Goal: Task Accomplishment & Management: Use online tool/utility

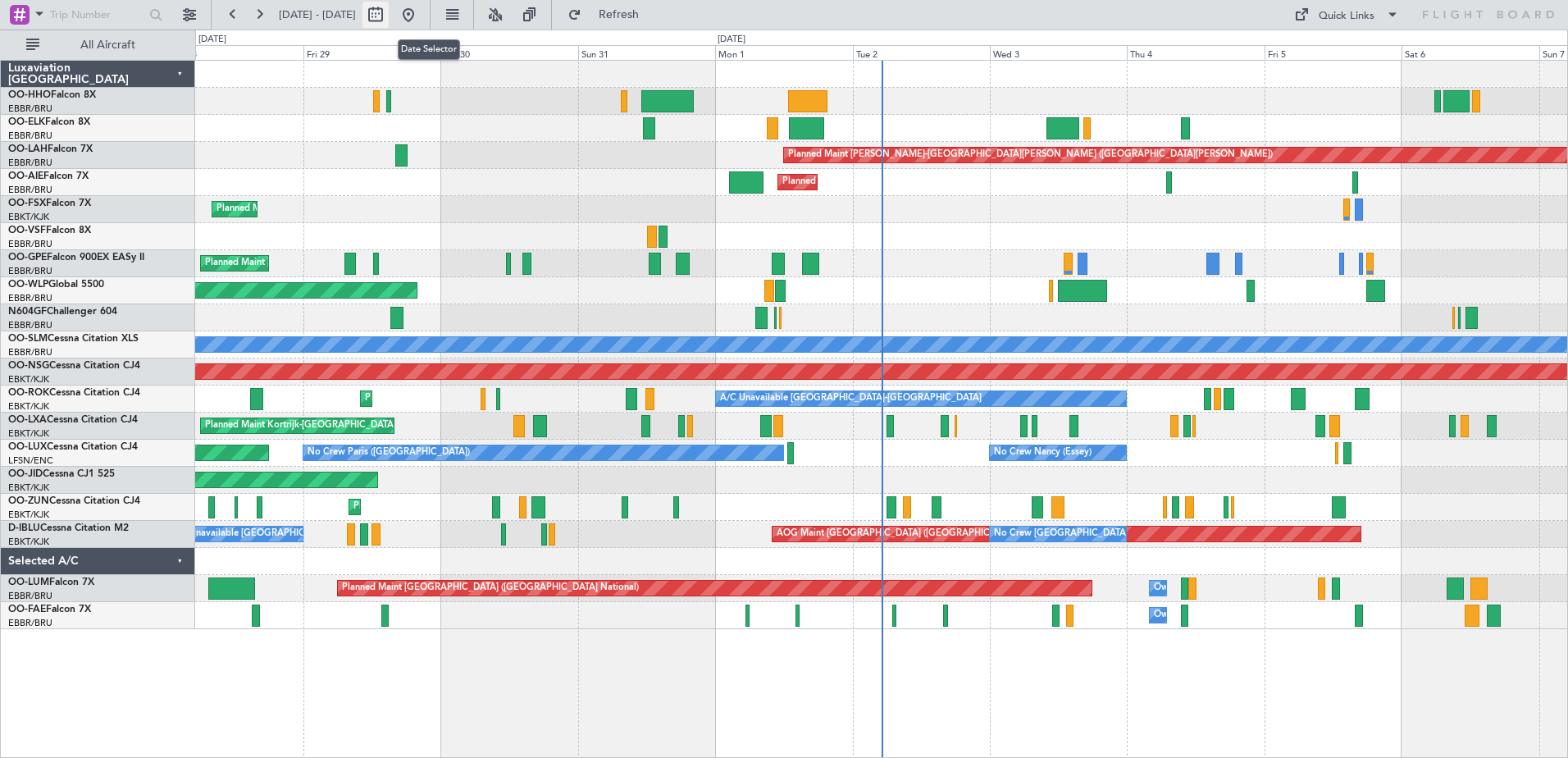
click at [389, 6] on button at bounding box center [376, 15] width 26 height 26
select select "8"
select select "2025"
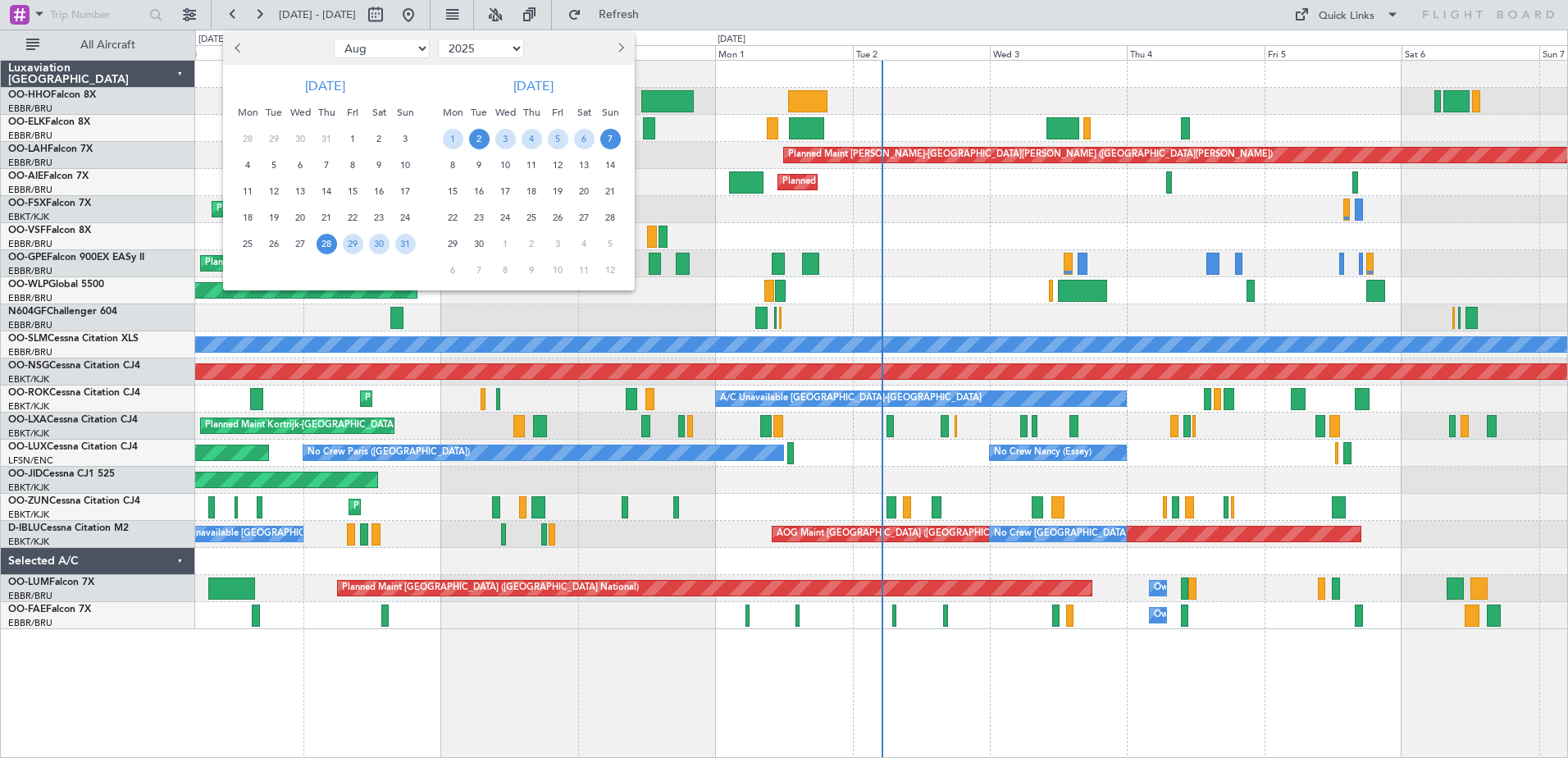
click at [481, 136] on span "2" at bounding box center [479, 139] width 21 height 21
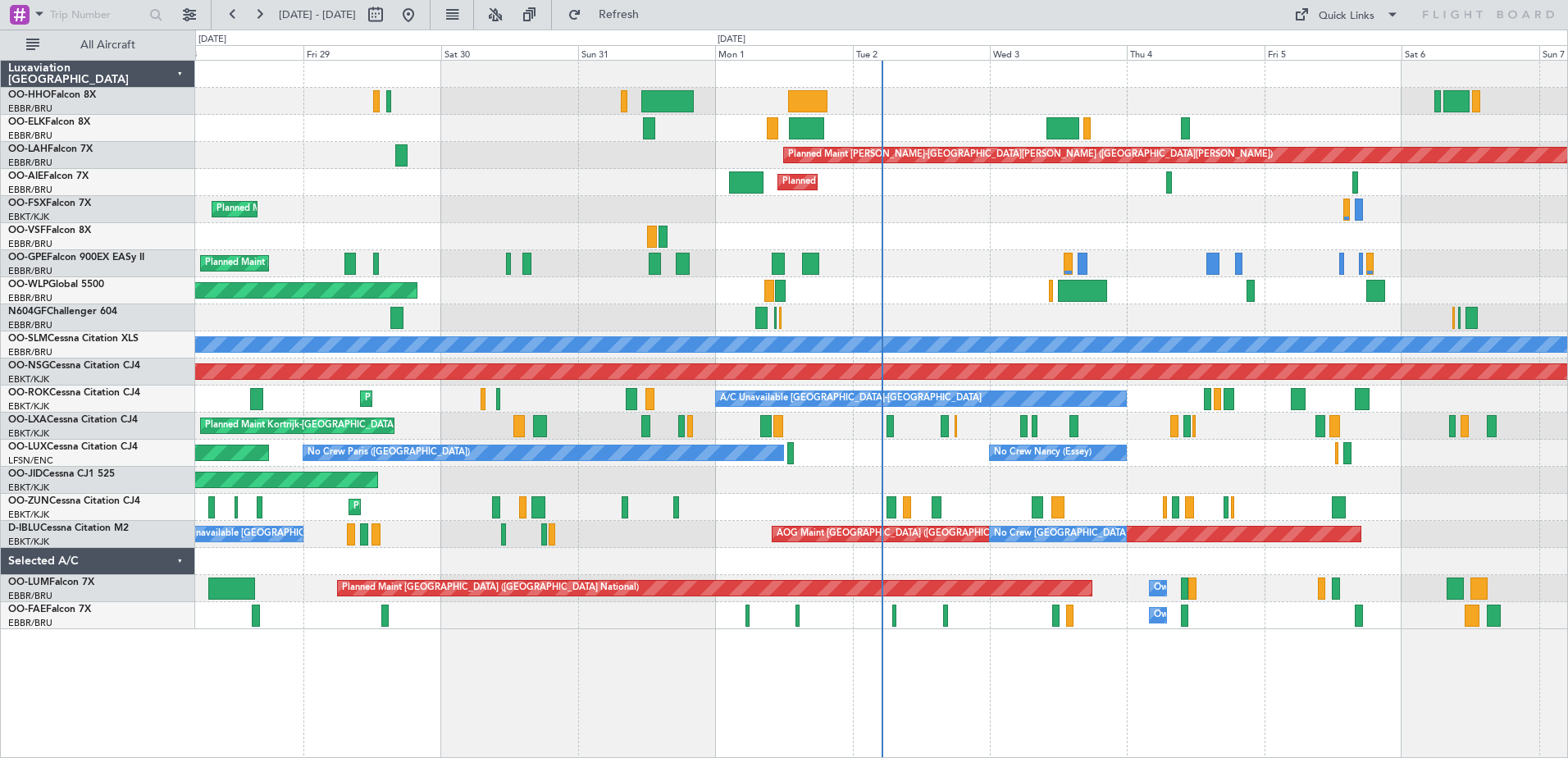
select select "9"
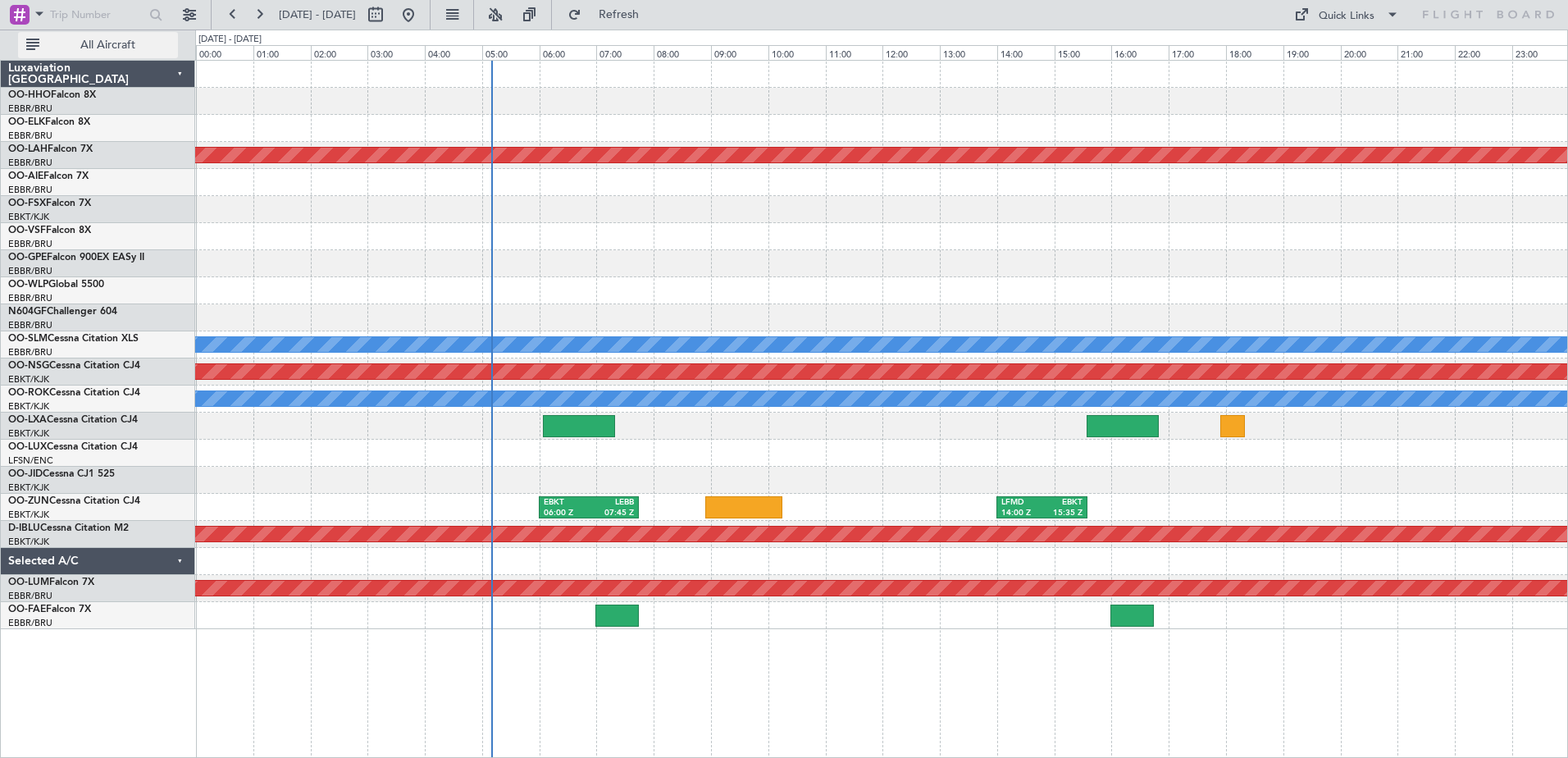
click at [144, 45] on span "All Aircraft" at bounding box center [108, 45] width 131 height 11
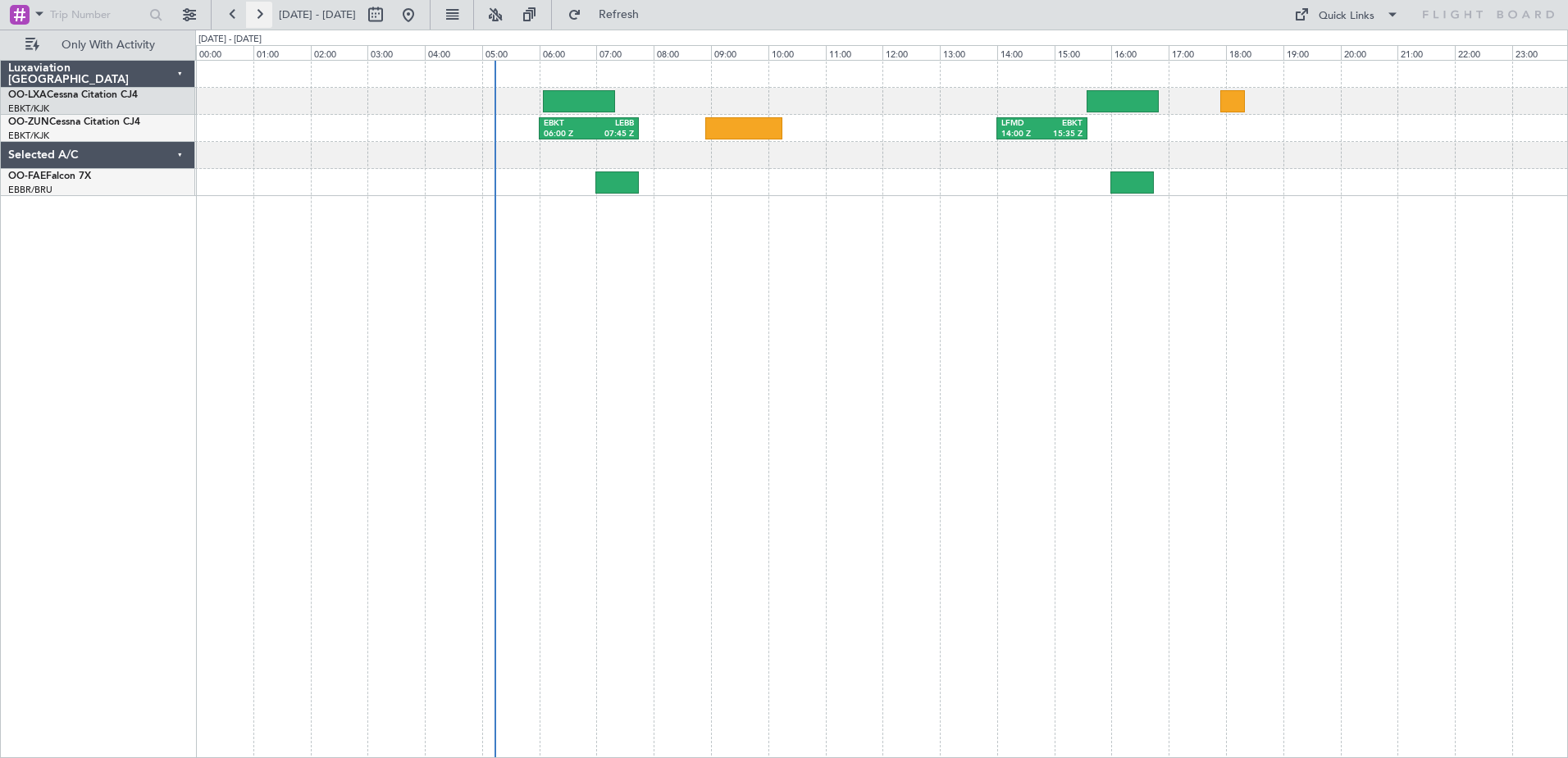
click at [257, 15] on button at bounding box center [259, 15] width 26 height 26
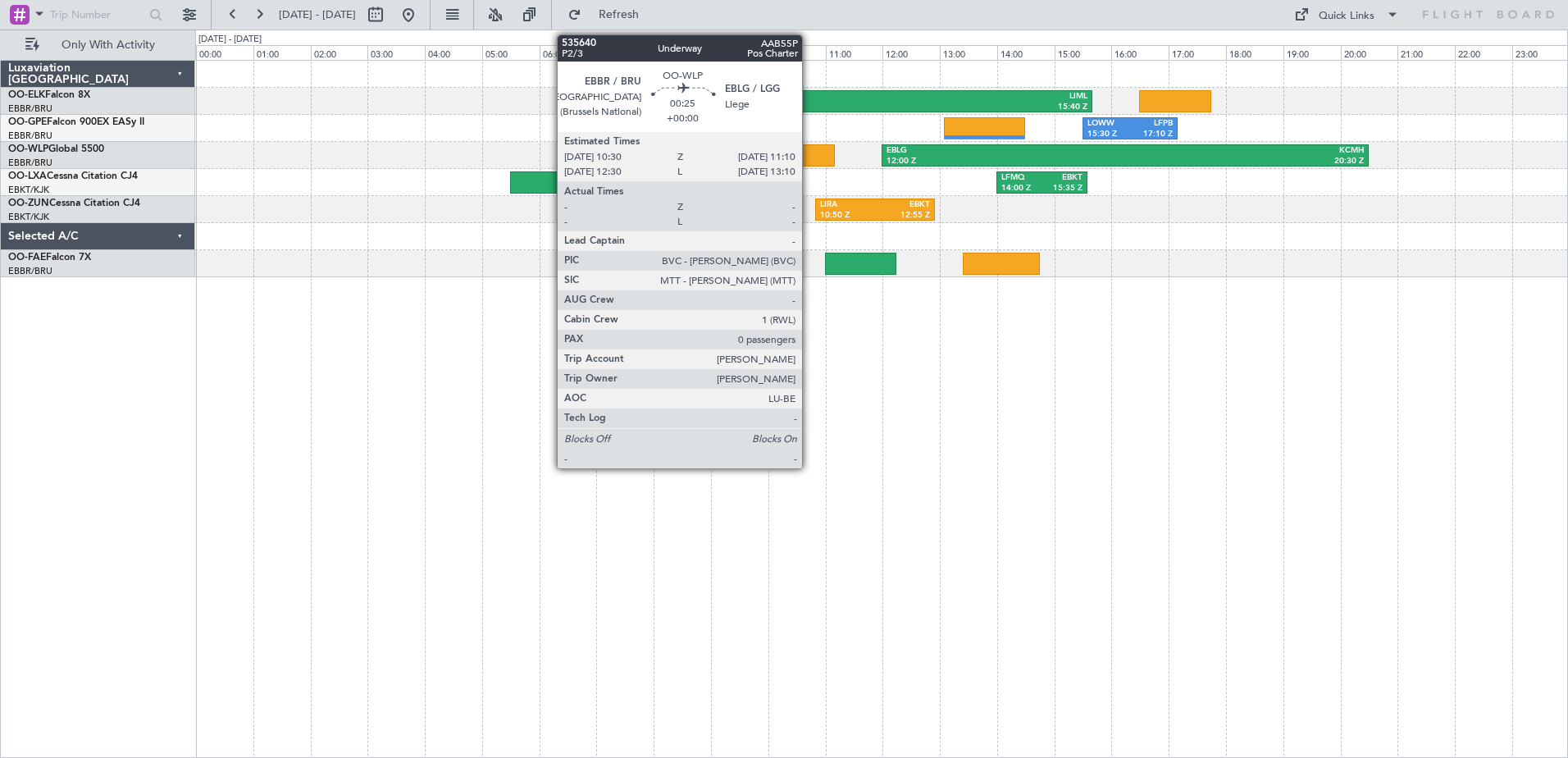
click at [809, 158] on div at bounding box center [815, 156] width 38 height 22
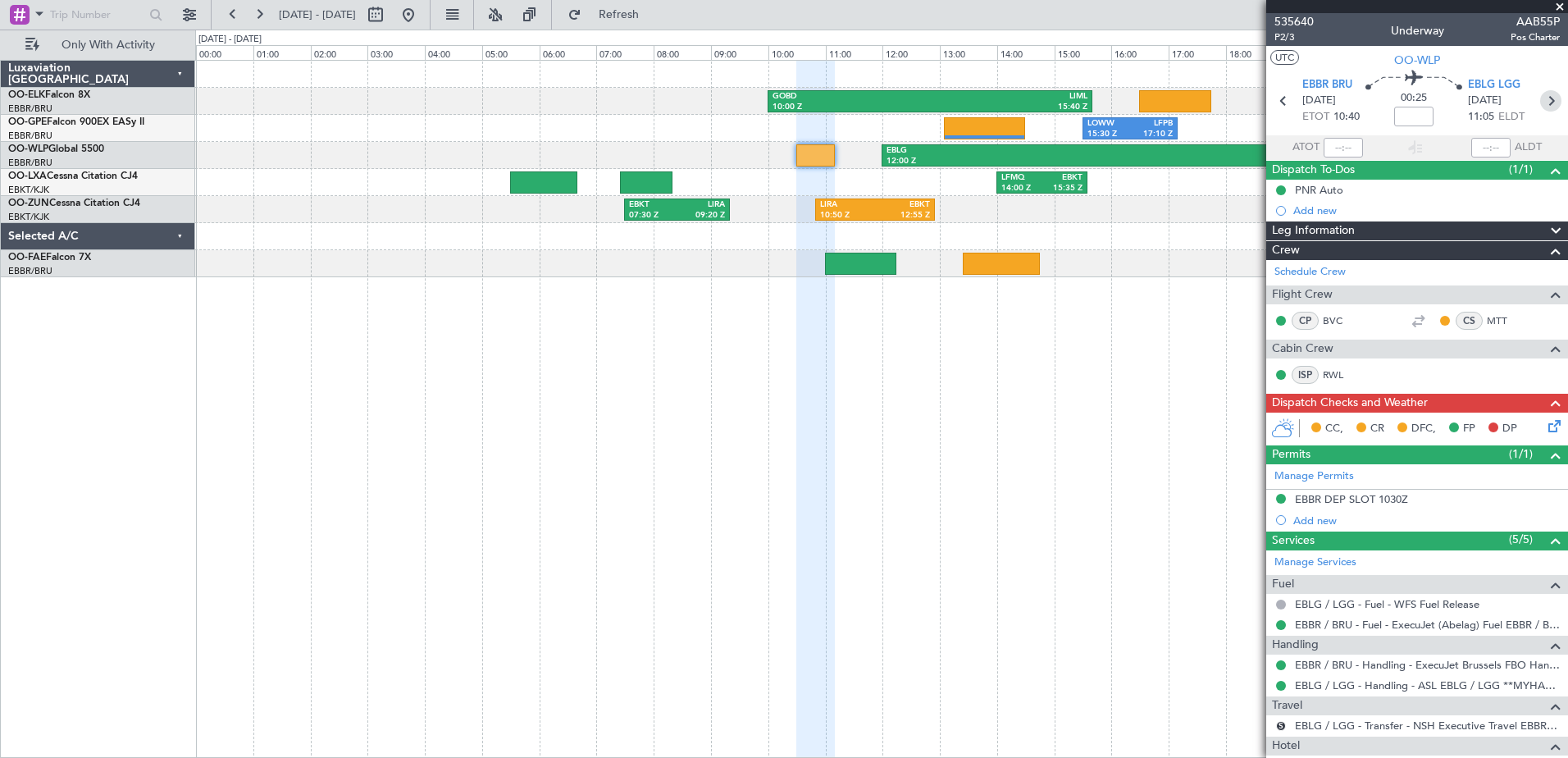
click at [1541, 99] on icon at bounding box center [1550, 101] width 21 height 21
type input "+00:40"
type input "5"
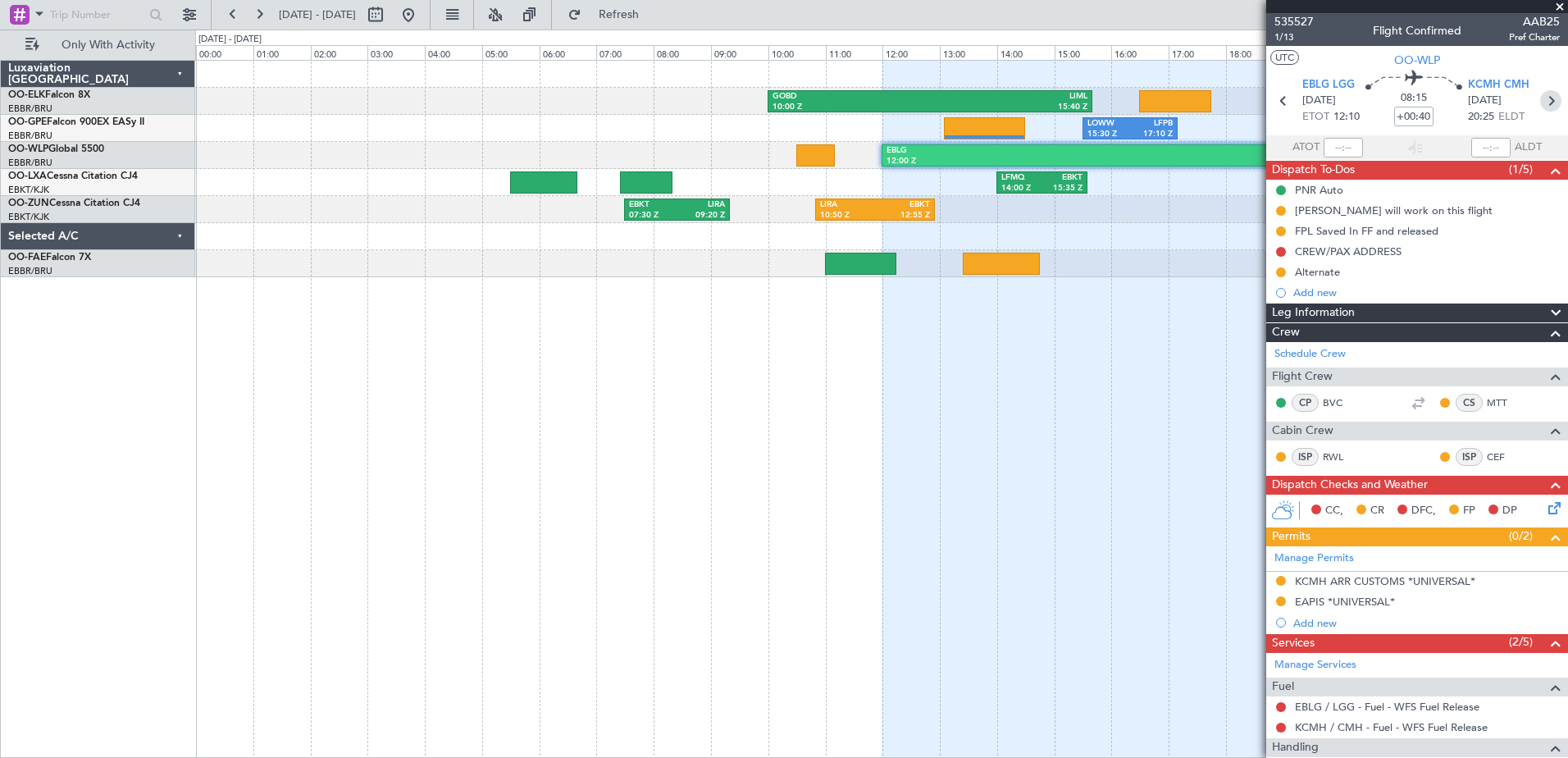
click at [1542, 98] on icon at bounding box center [1550, 101] width 21 height 21
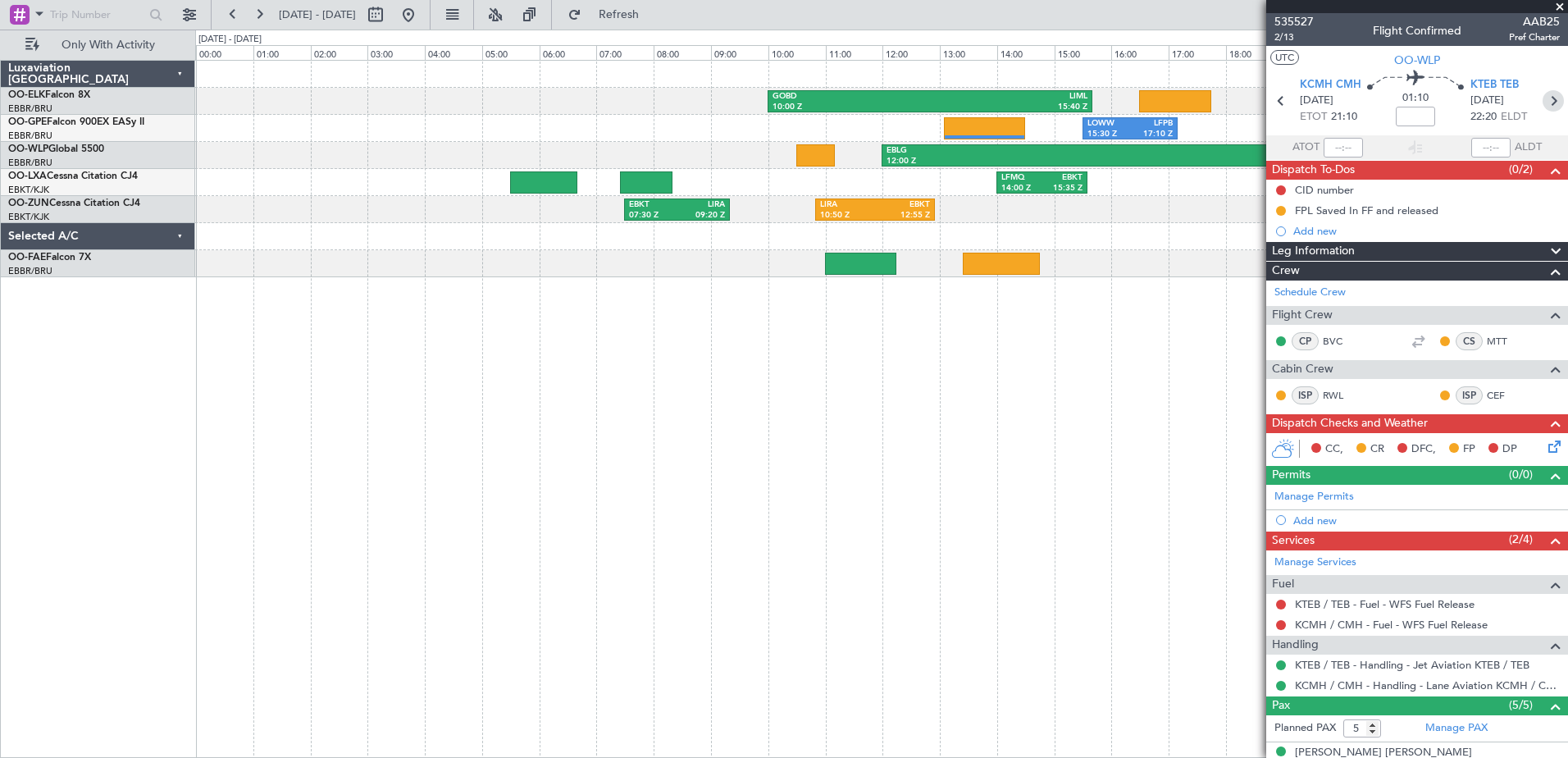
click at [1542, 98] on icon at bounding box center [1552, 101] width 21 height 21
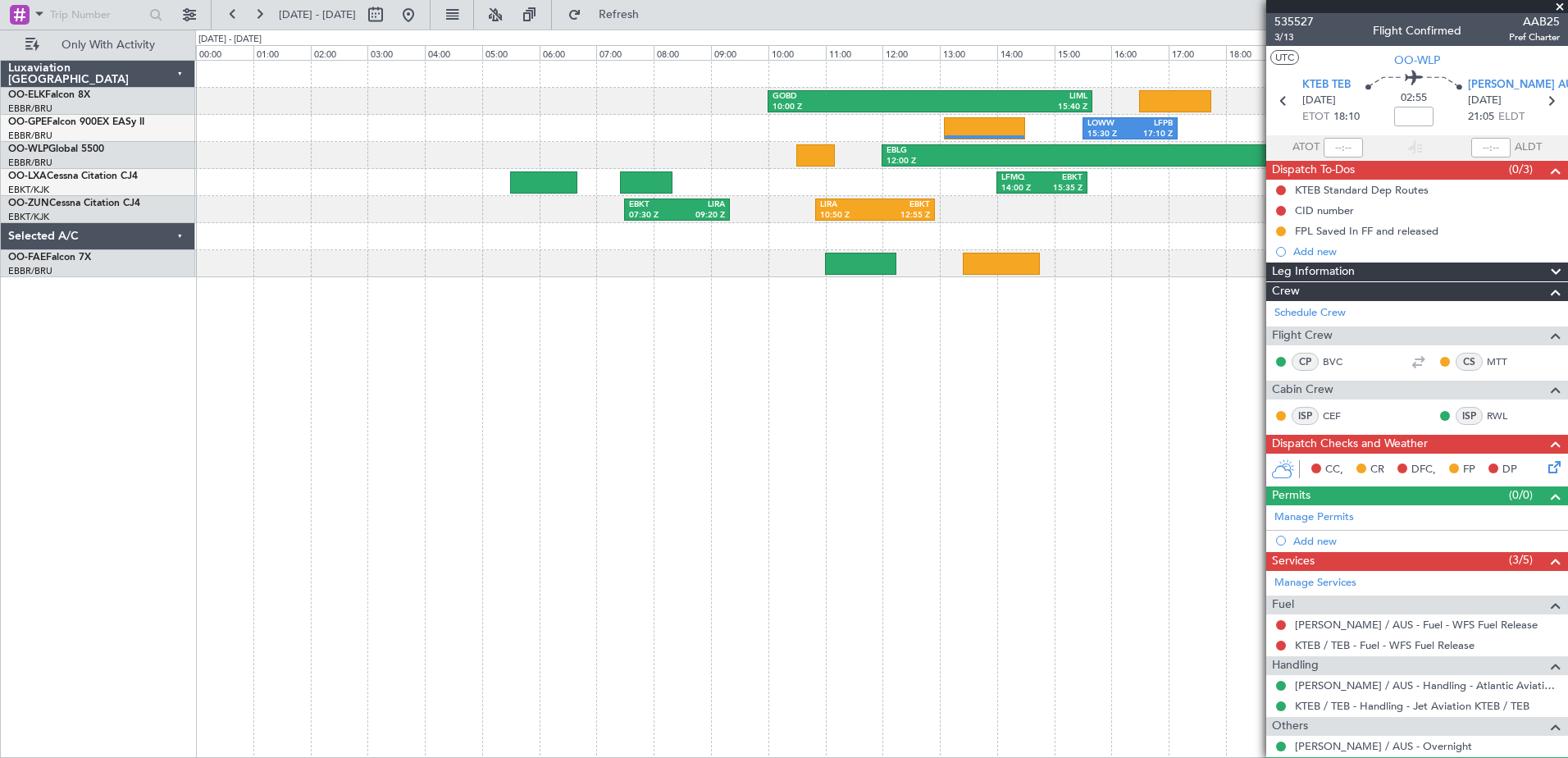
click at [1558, 4] on span at bounding box center [1560, 7] width 17 height 15
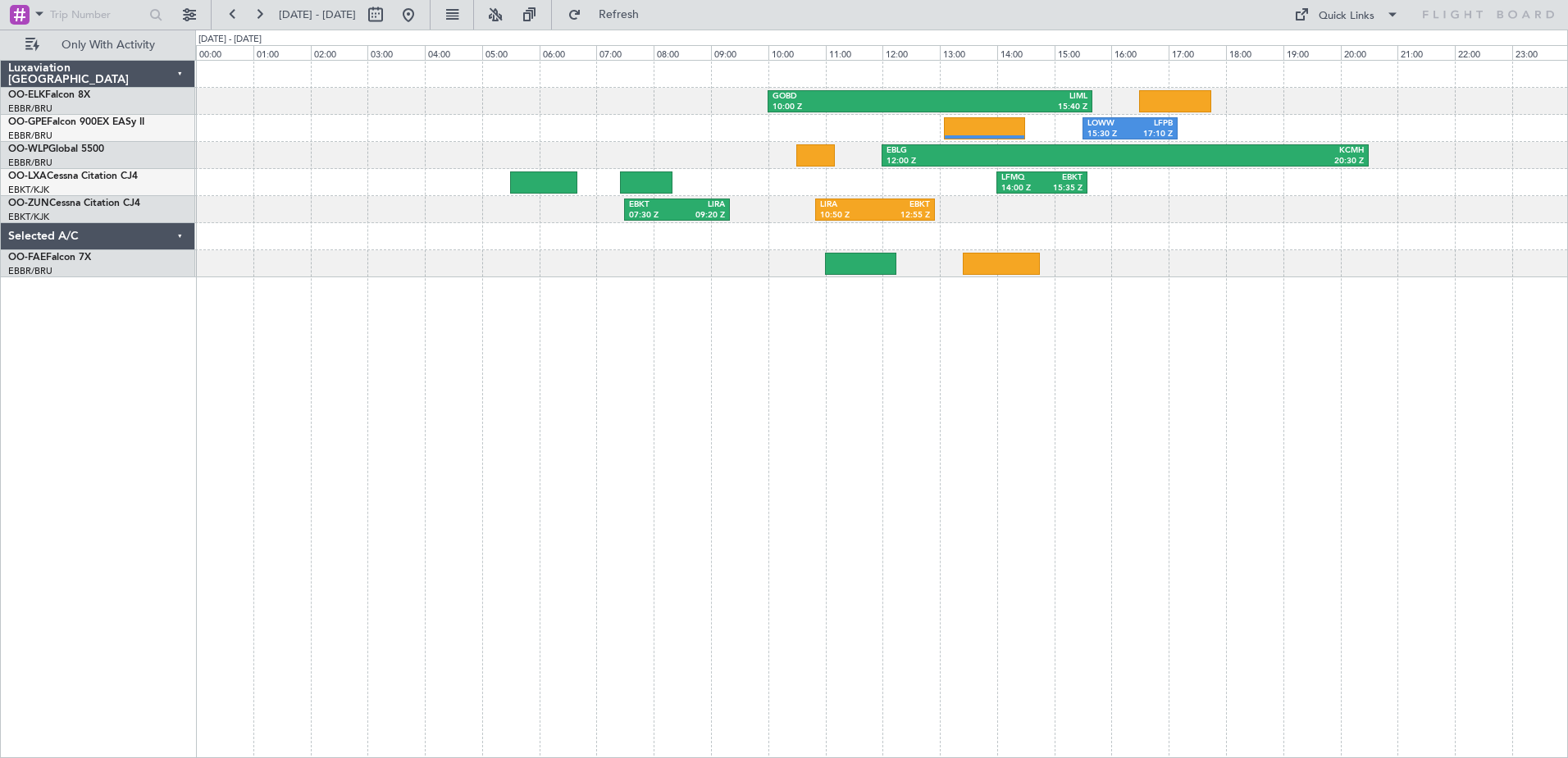
type input "0"
click at [260, 16] on button at bounding box center [259, 15] width 26 height 26
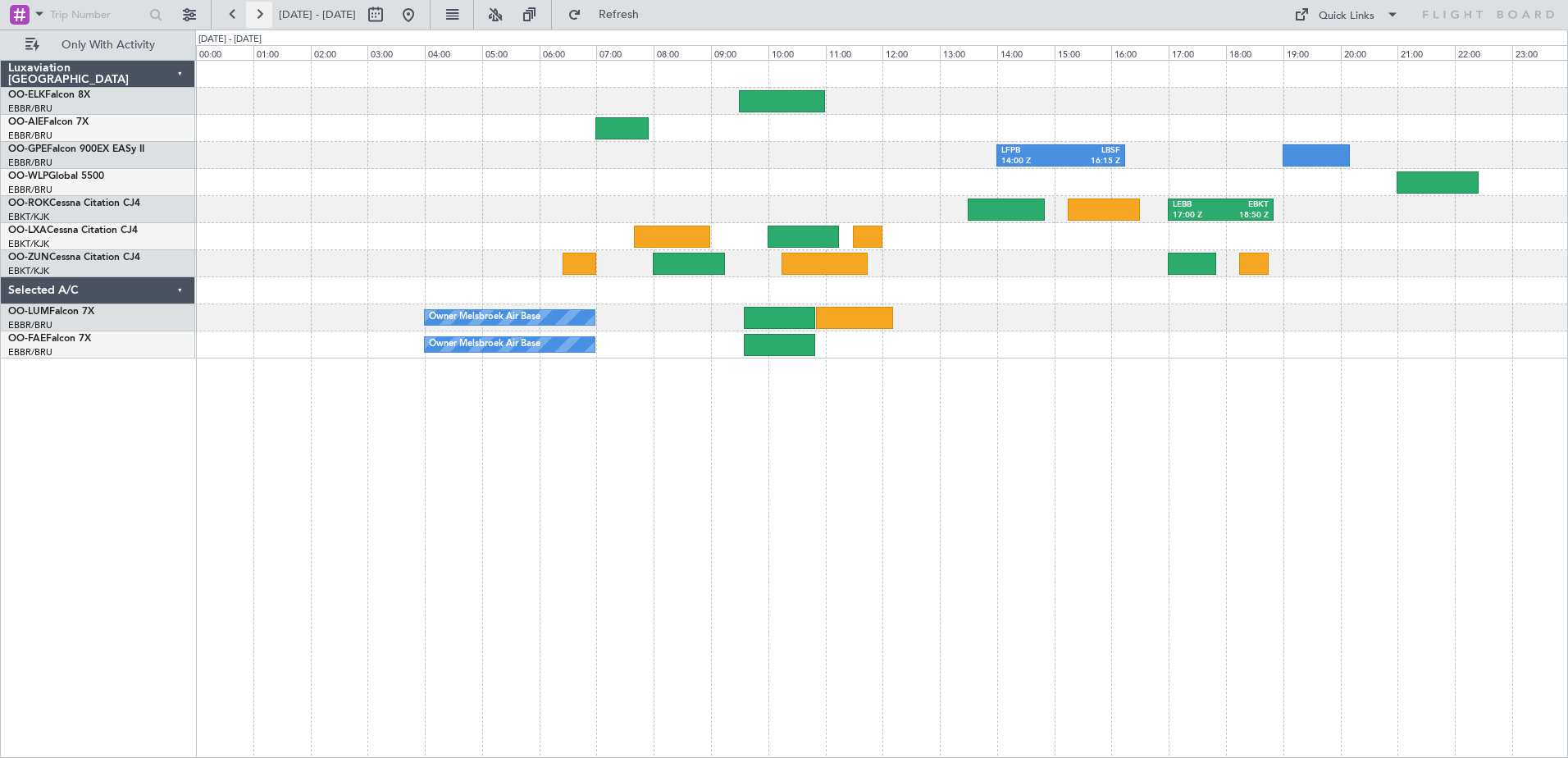
click at [263, 14] on button at bounding box center [259, 15] width 26 height 26
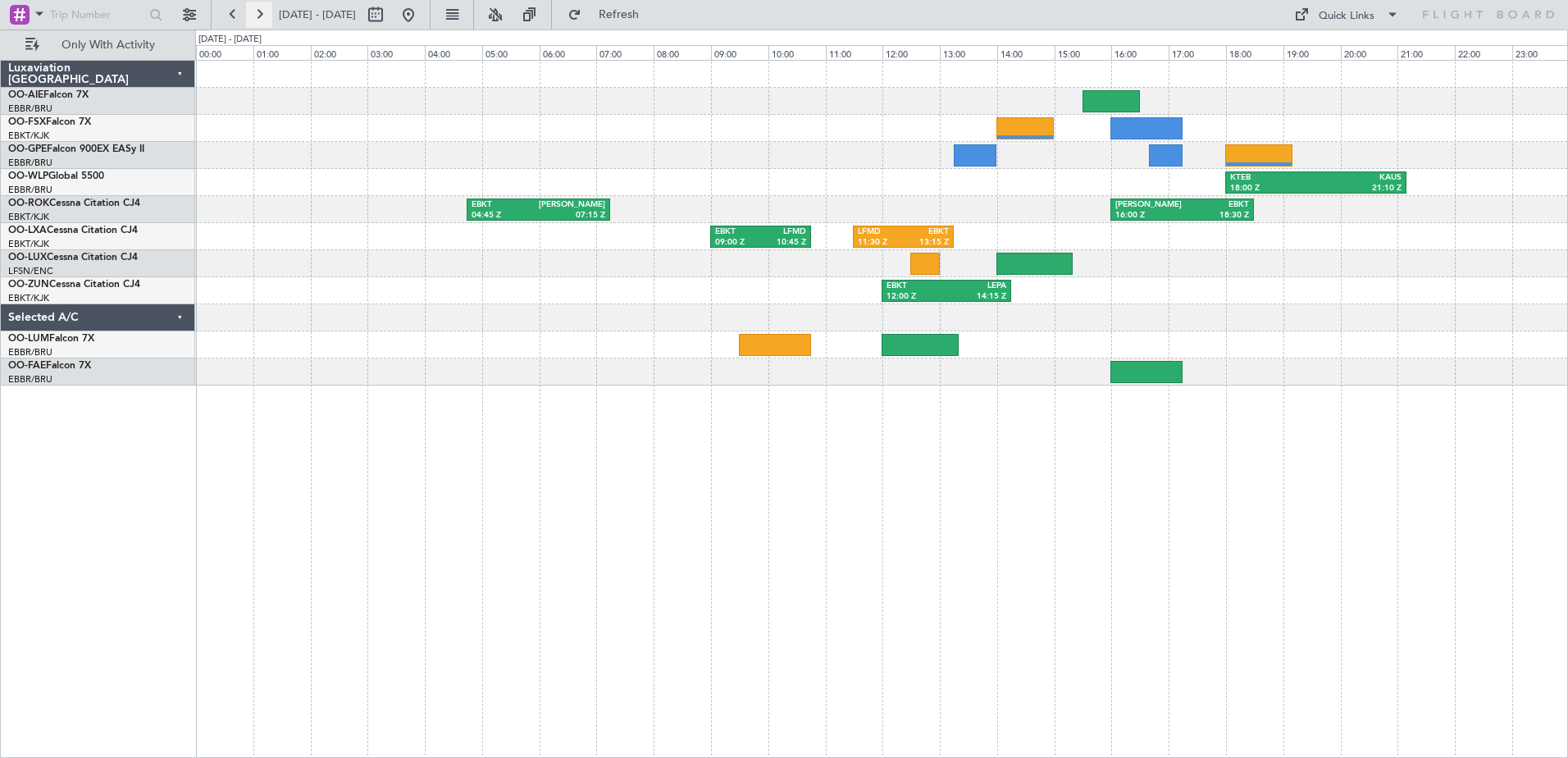
click at [261, 12] on button at bounding box center [259, 15] width 26 height 26
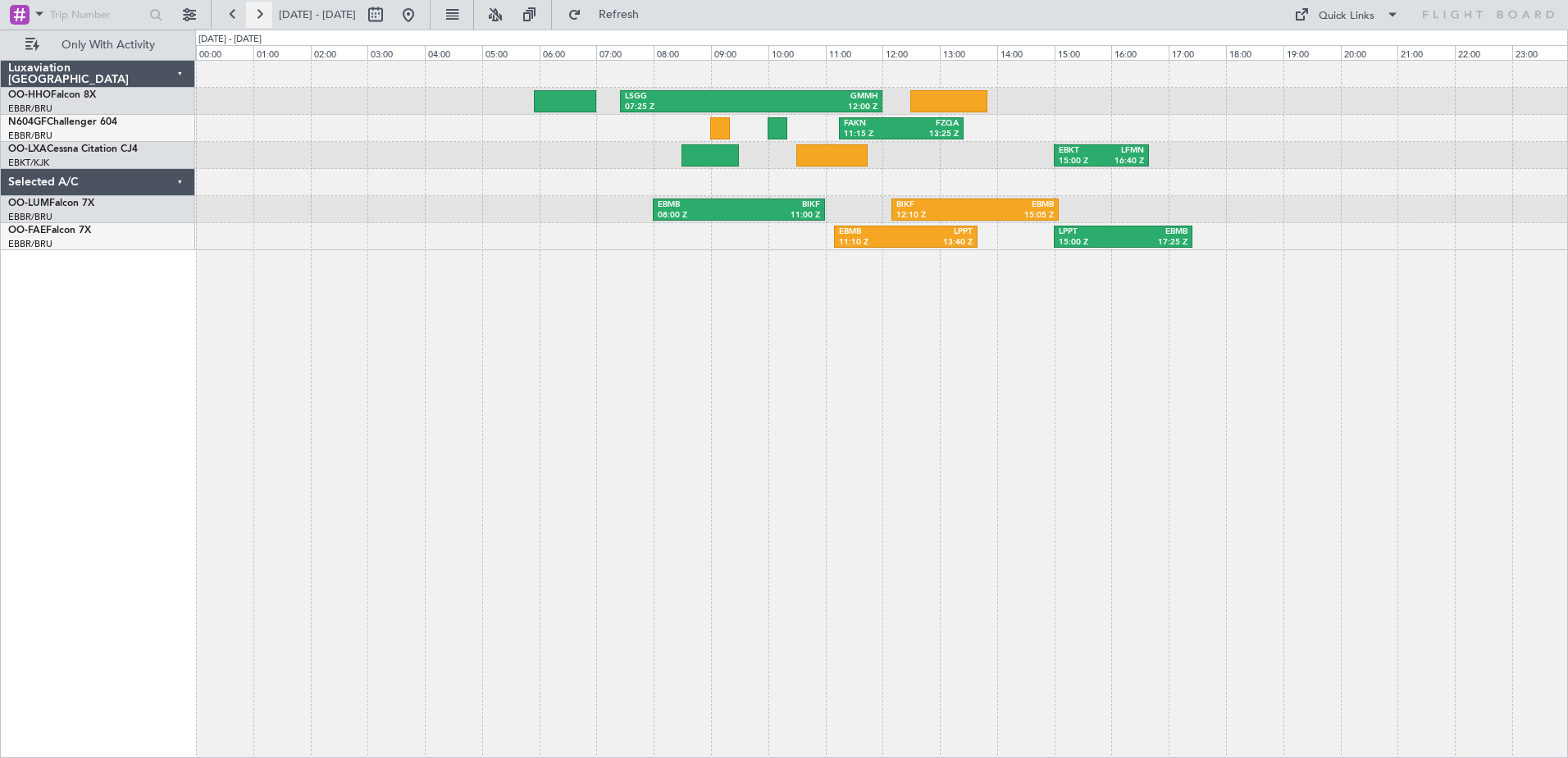
click at [265, 11] on button at bounding box center [259, 15] width 26 height 26
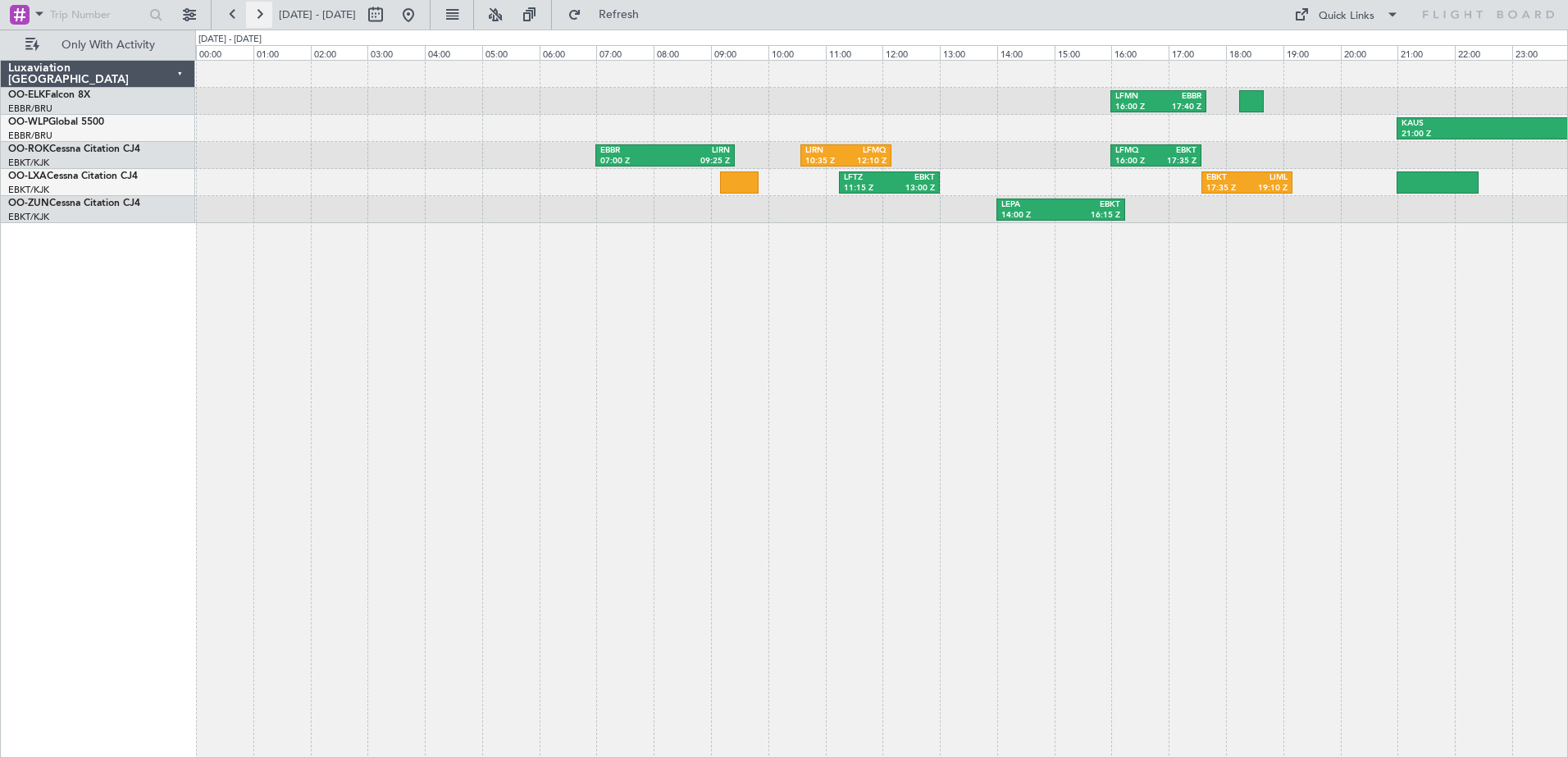
click at [267, 11] on button at bounding box center [259, 15] width 26 height 26
